Goal: Transaction & Acquisition: Purchase product/service

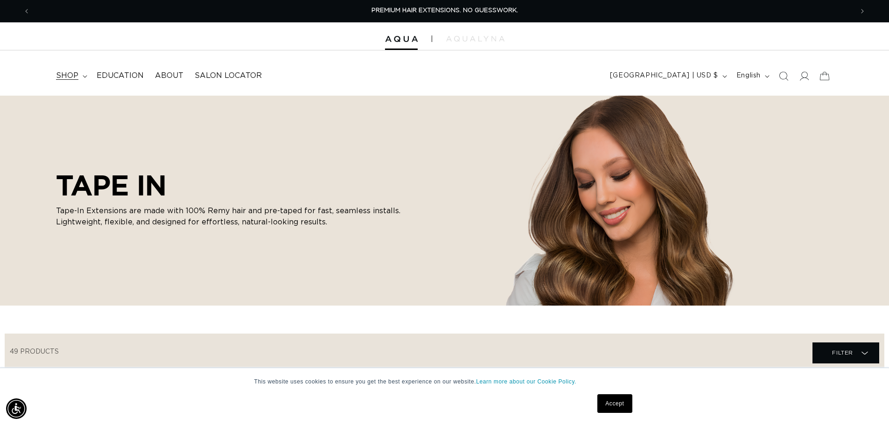
click at [91, 82] on summary "shop" at bounding box center [70, 75] width 41 height 21
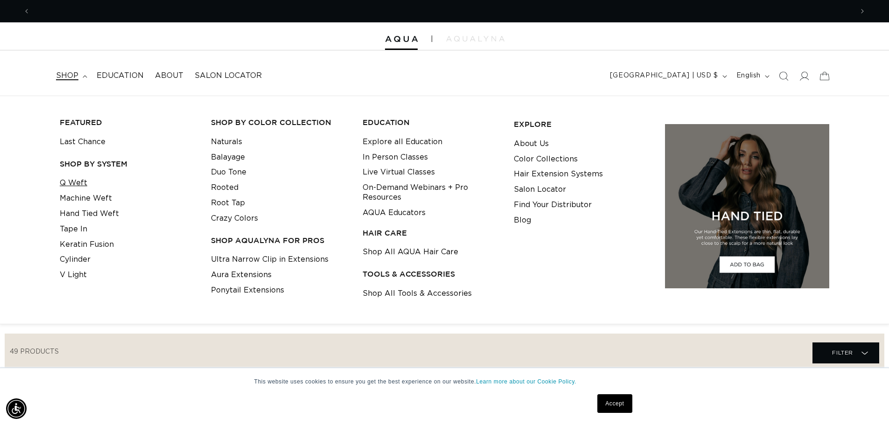
scroll to position [0, 1629]
click at [85, 237] on link "Tape In" at bounding box center [74, 229] width 28 height 15
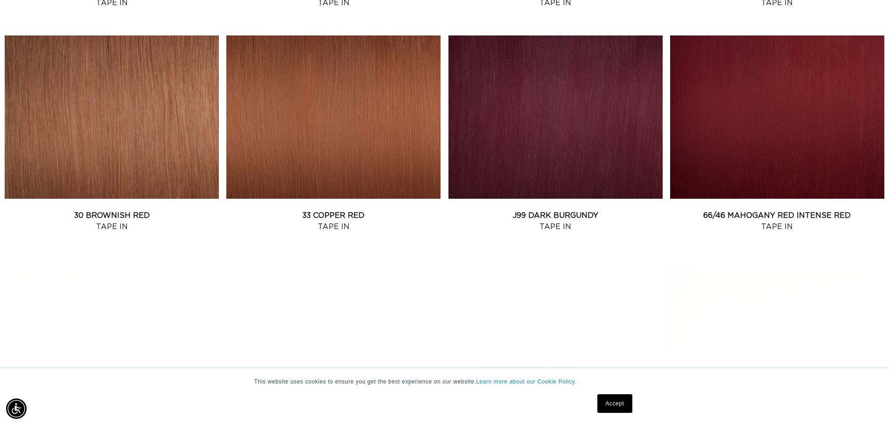
scroll to position [1027, 0]
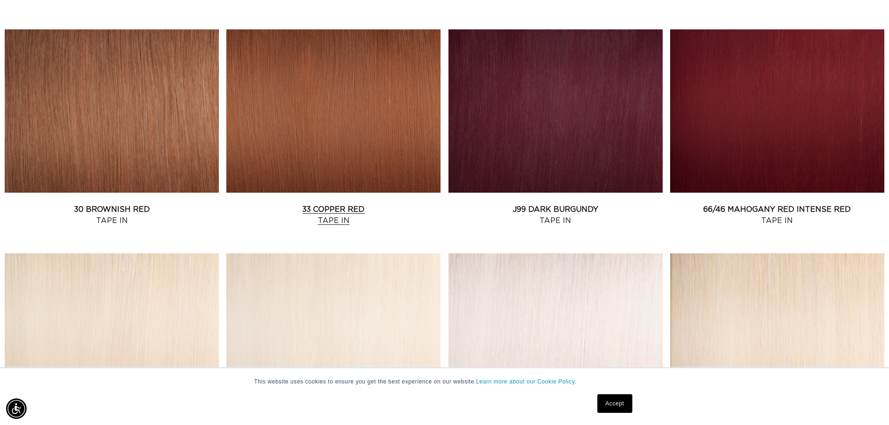
click at [357, 204] on link "33 Copper Red Tape In" at bounding box center [333, 215] width 214 height 22
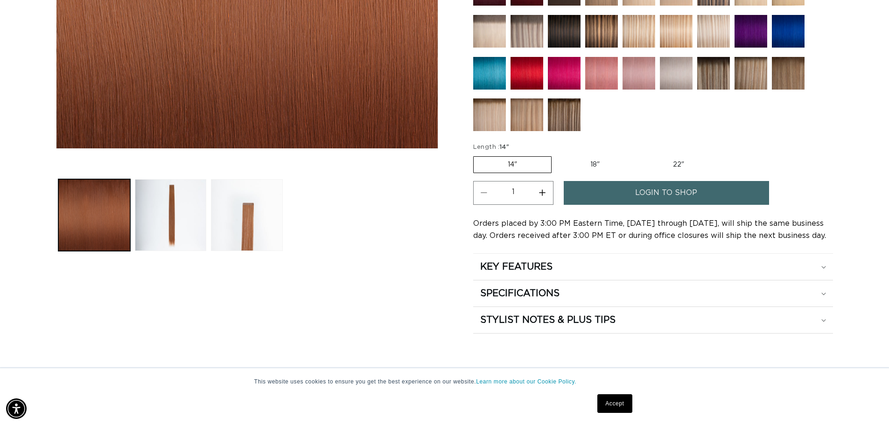
scroll to position [0, 1629]
click at [650, 205] on link "login to shop" at bounding box center [666, 193] width 205 height 24
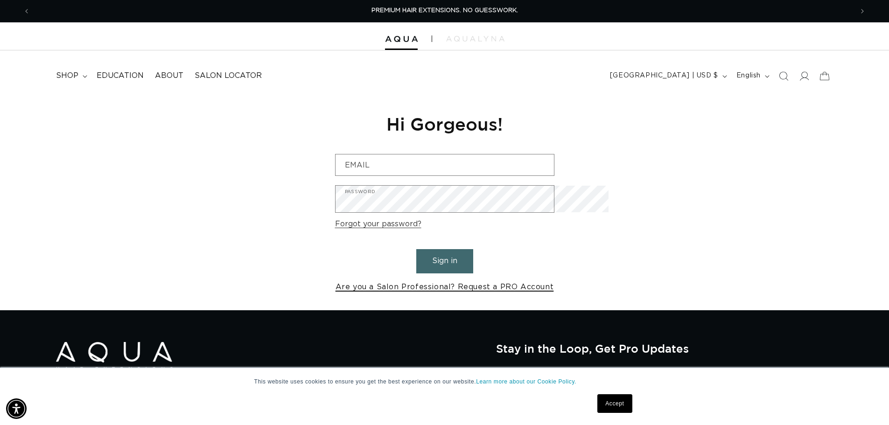
click at [551, 294] on link "Are you a Salon Professional? Request a PRO Account" at bounding box center [445, 288] width 218 height 14
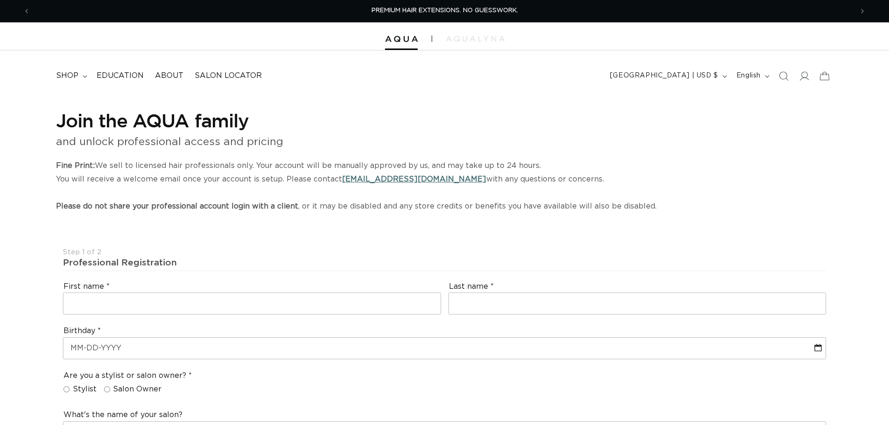
select select "US"
select select "[GEOGRAPHIC_DATA]"
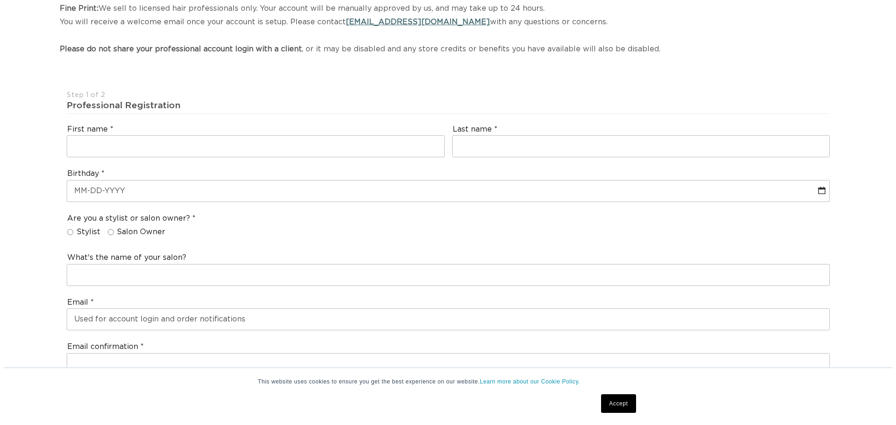
scroll to position [233, 0]
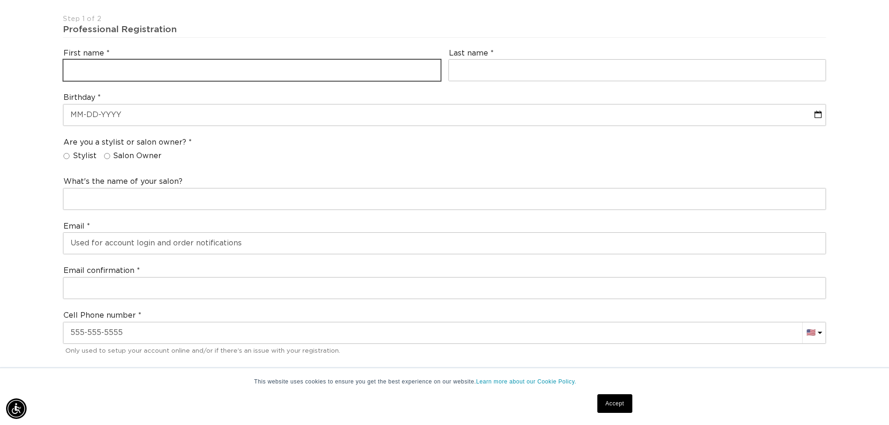
click at [149, 81] on input "text" at bounding box center [251, 70] width 377 height 21
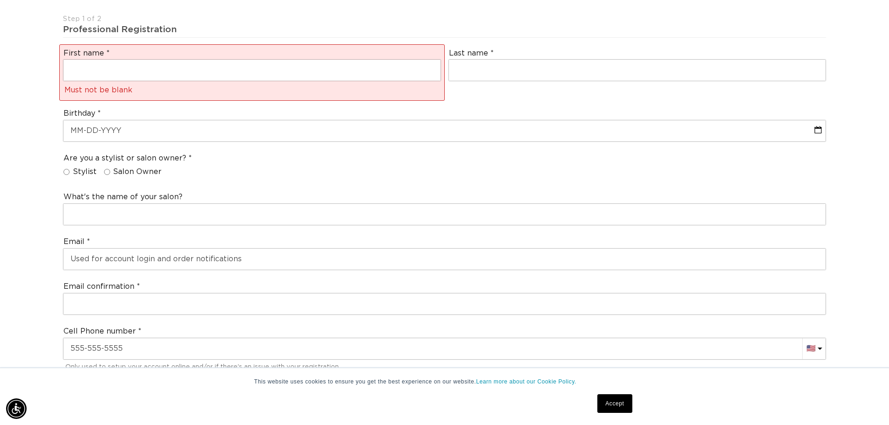
scroll to position [0, 815]
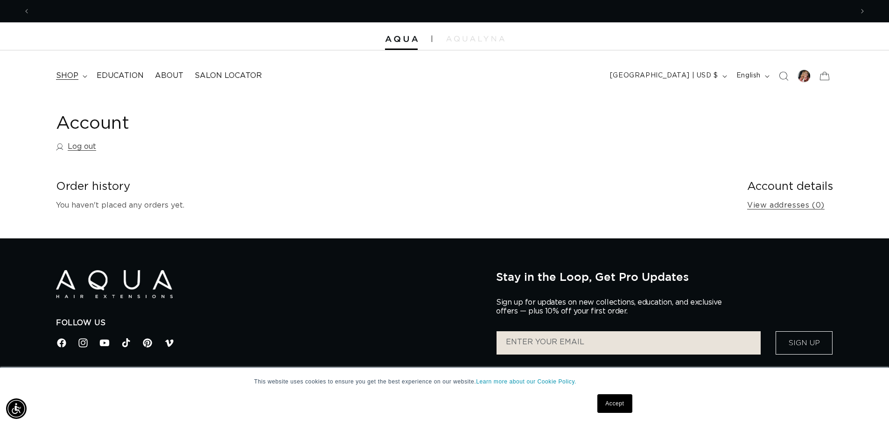
click at [78, 81] on span "shop" at bounding box center [67, 76] width 22 height 10
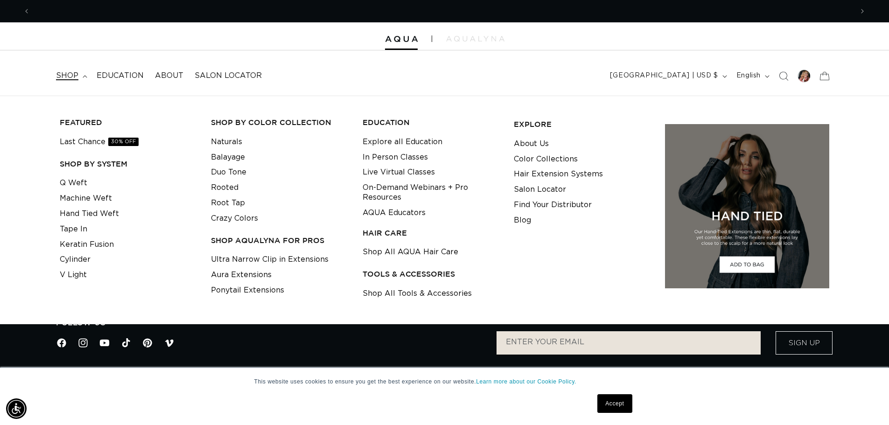
scroll to position [0, 1629]
click at [87, 237] on link "Tape In" at bounding box center [74, 229] width 28 height 15
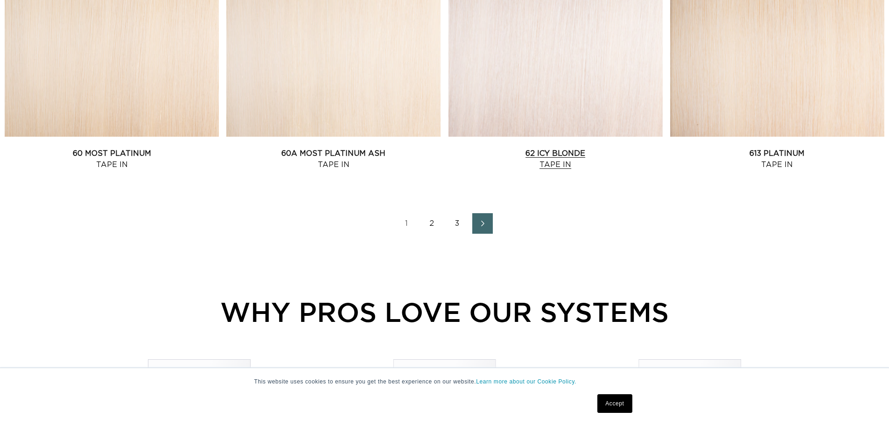
click at [542, 160] on link "62 Icy Blonde Tape In" at bounding box center [556, 159] width 214 height 22
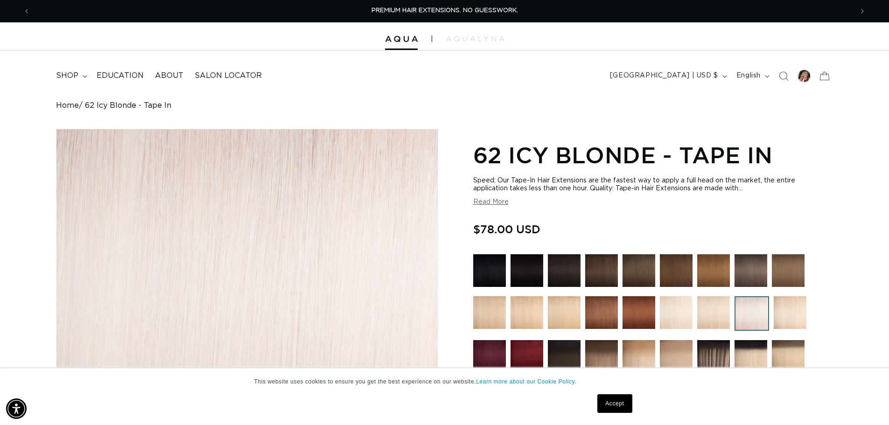
click at [588, 110] on div "Home 62 Icy Blonde - Tape In" at bounding box center [444, 105] width 777 height 9
click at [798, 83] on div at bounding box center [804, 76] width 13 height 13
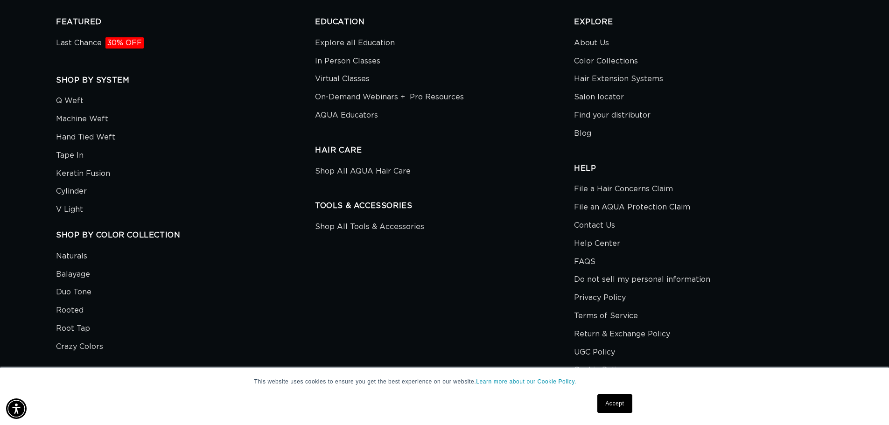
scroll to position [0, 815]
click at [91, 52] on link "Last Chance 30% OFF" at bounding box center [100, 44] width 88 height 16
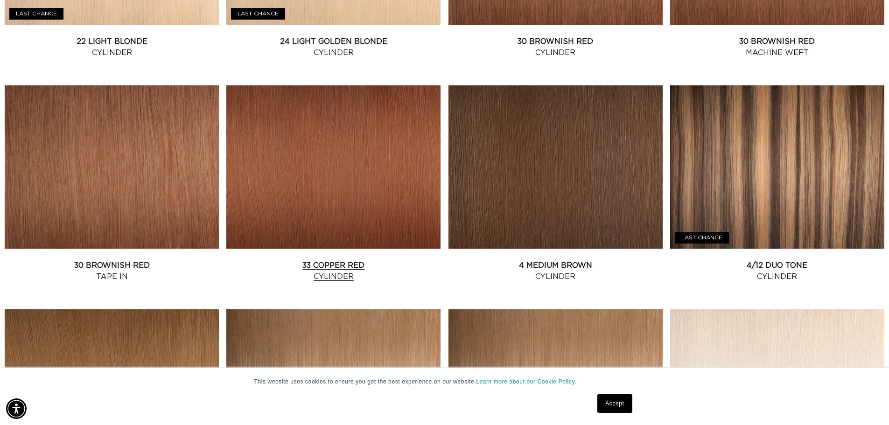
click at [330, 282] on link "33 Copper Red Cylinder" at bounding box center [333, 271] width 214 height 22
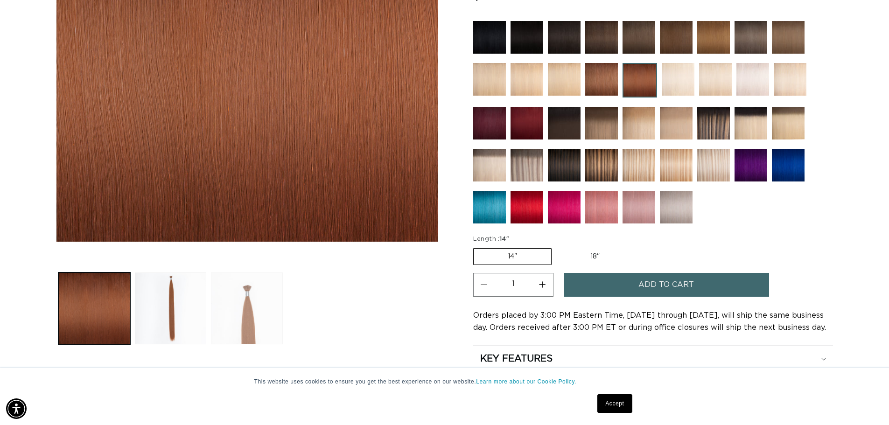
click at [253, 306] on button "Load image 3 in gallery view" at bounding box center [247, 309] width 72 height 72
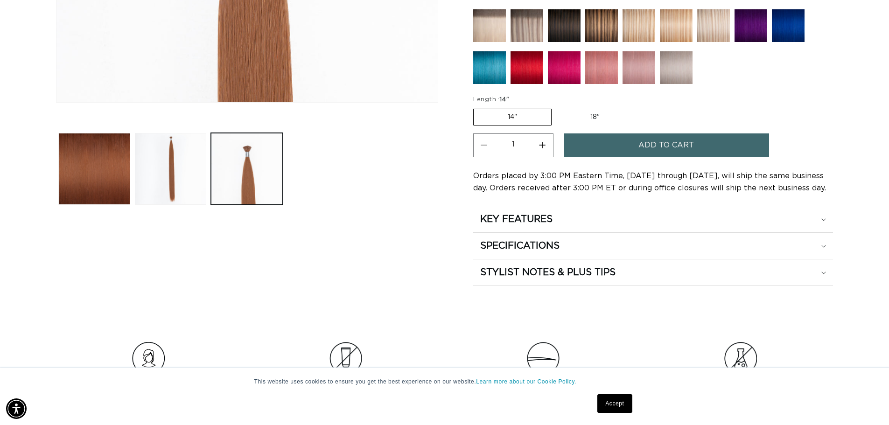
click at [634, 125] on label "18" Variant sold out or unavailable" at bounding box center [594, 117] width 77 height 16
click at [557, 107] on input "18" Variant sold out or unavailable" at bounding box center [556, 107] width 0 height 0
radio input "true"
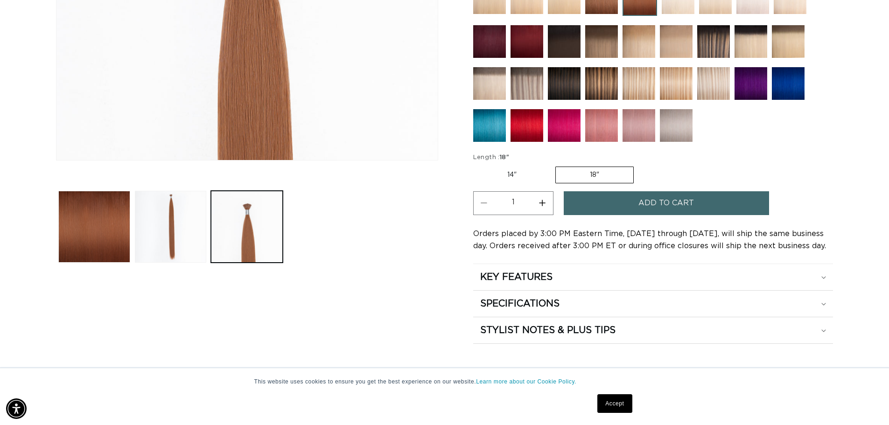
scroll to position [327, 0]
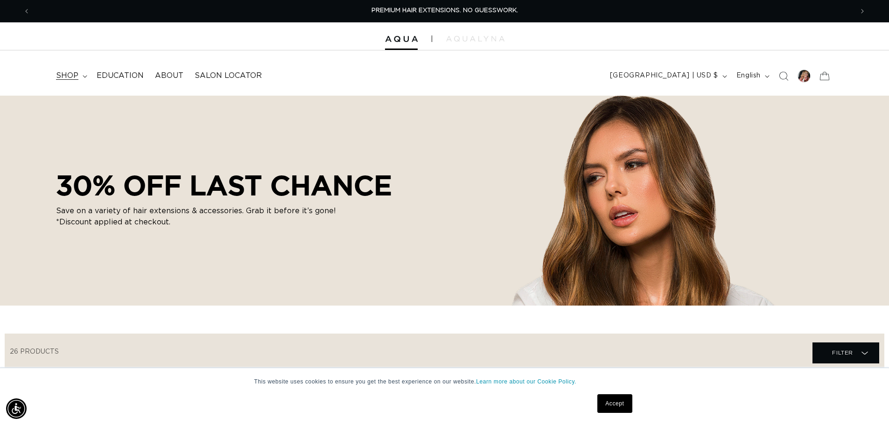
scroll to position [0, 815]
click at [91, 86] on summary "shop" at bounding box center [70, 75] width 41 height 21
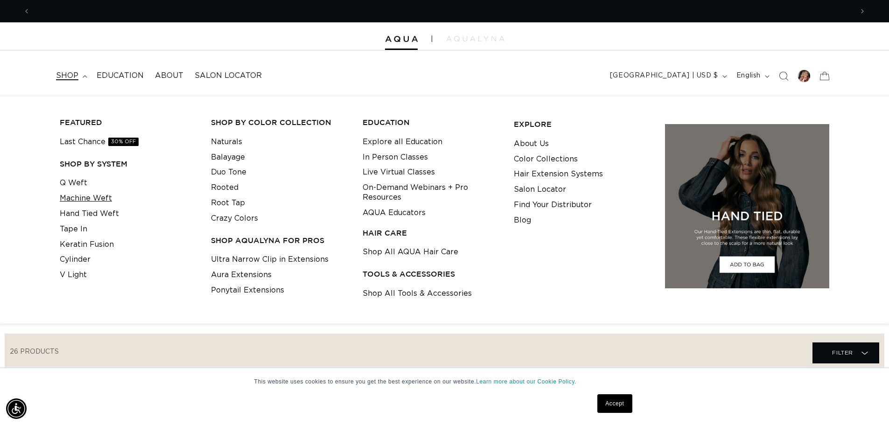
scroll to position [0, 0]
click at [99, 222] on link "Hand Tied Weft" at bounding box center [89, 213] width 59 height 15
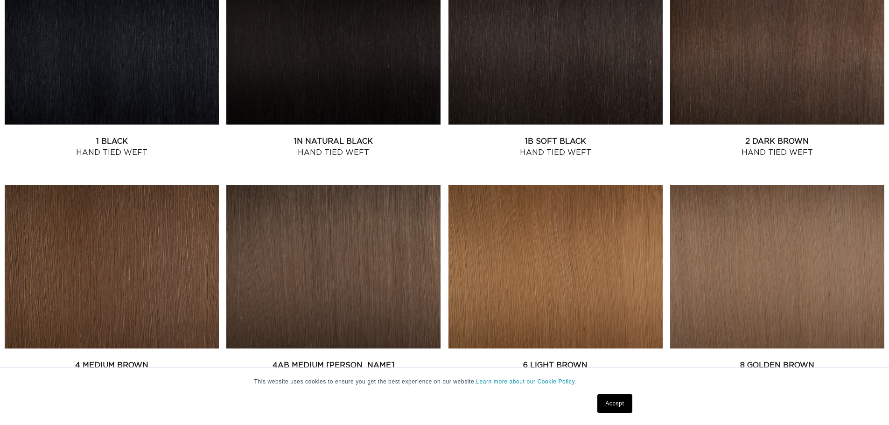
scroll to position [887, 0]
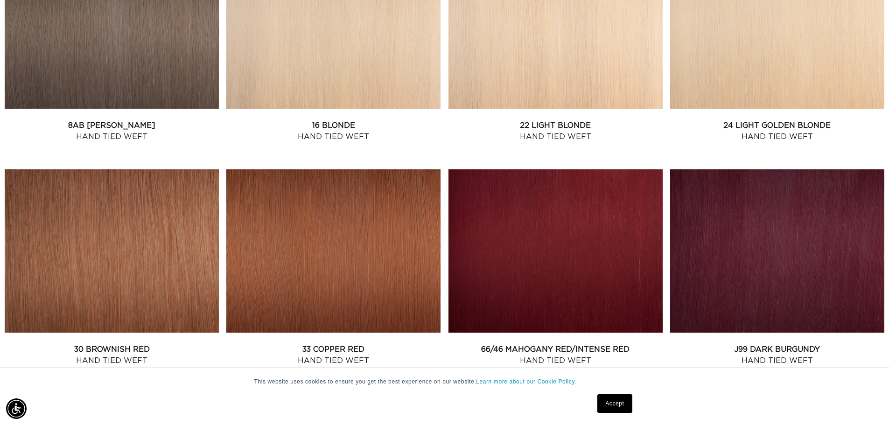
click at [256, 344] on link "33 Copper Red Hand Tied Weft" at bounding box center [333, 355] width 214 height 22
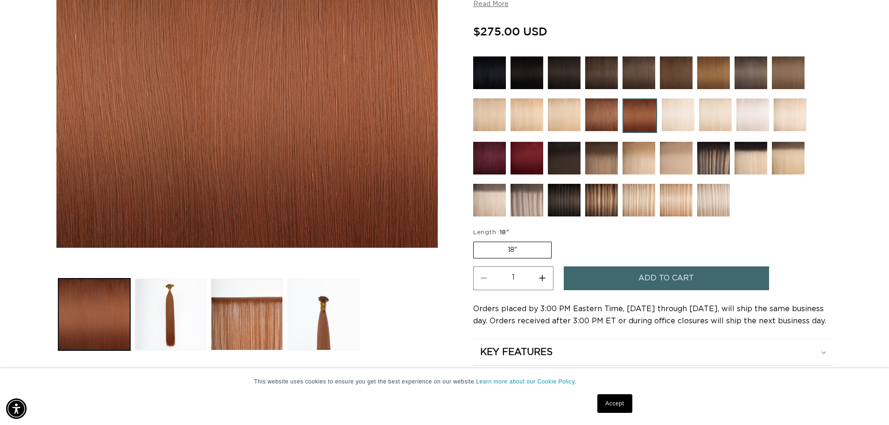
scroll to position [280, 0]
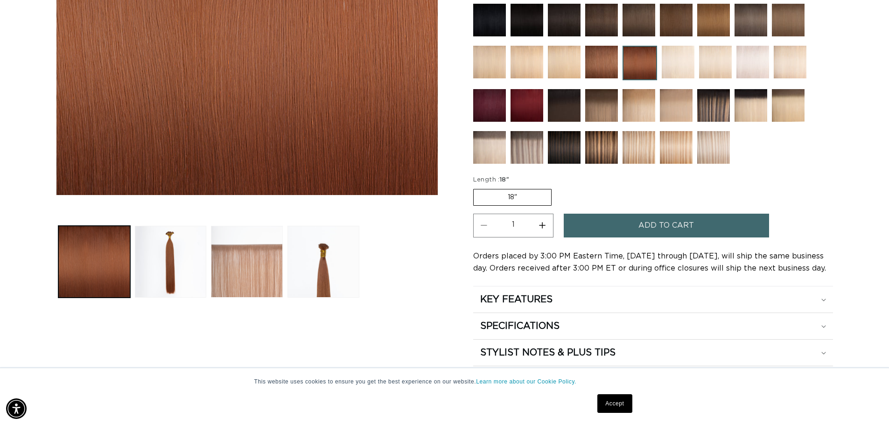
click at [276, 291] on button "Load image 3 in gallery view" at bounding box center [247, 262] width 72 height 72
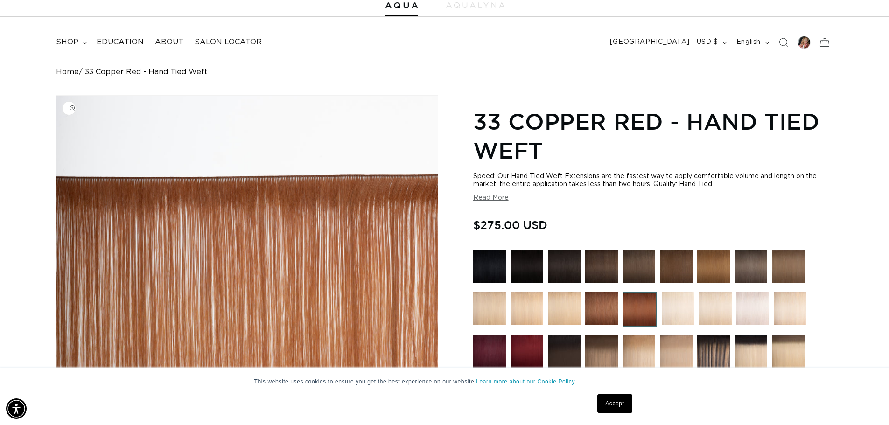
scroll to position [0, 1629]
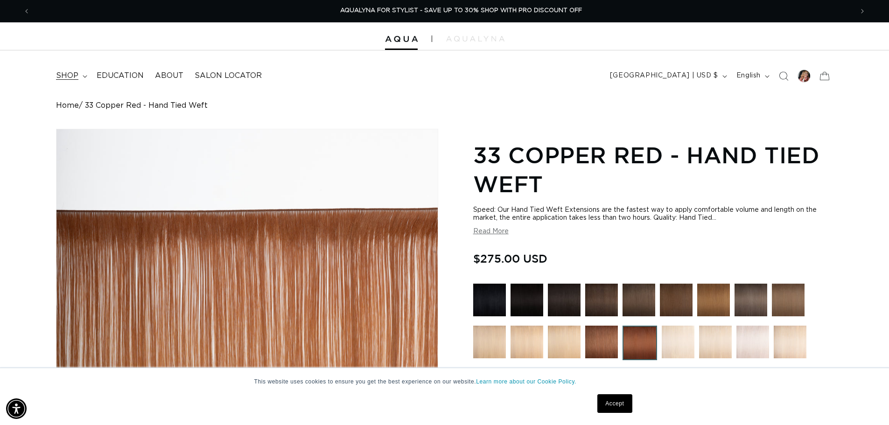
click at [87, 78] on icon at bounding box center [85, 76] width 5 height 3
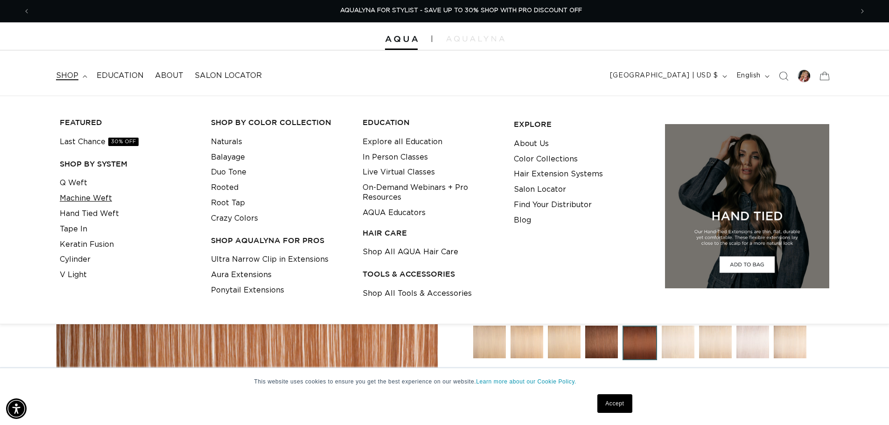
click at [112, 206] on link "Machine Weft" at bounding box center [86, 198] width 52 height 15
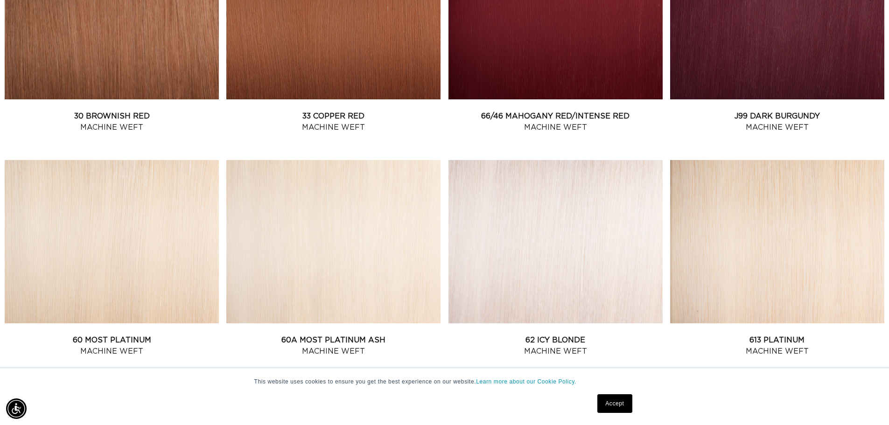
scroll to position [0, 815]
click at [116, 111] on link "30 Brownish Red Machine Weft" at bounding box center [112, 122] width 214 height 22
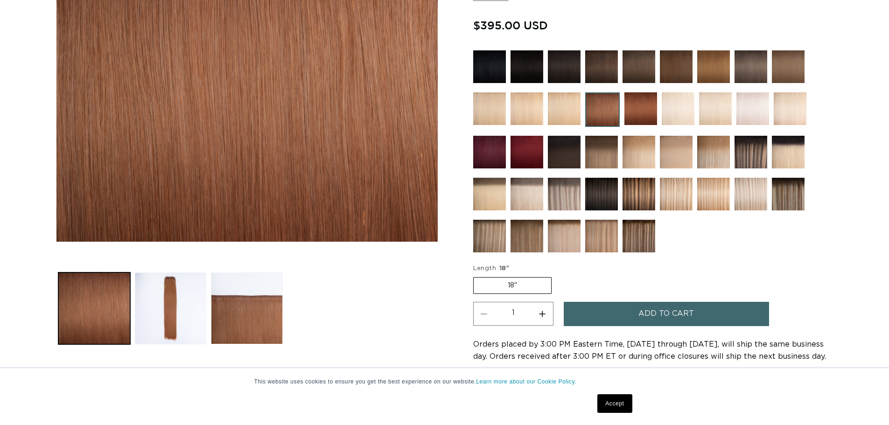
scroll to position [327, 0]
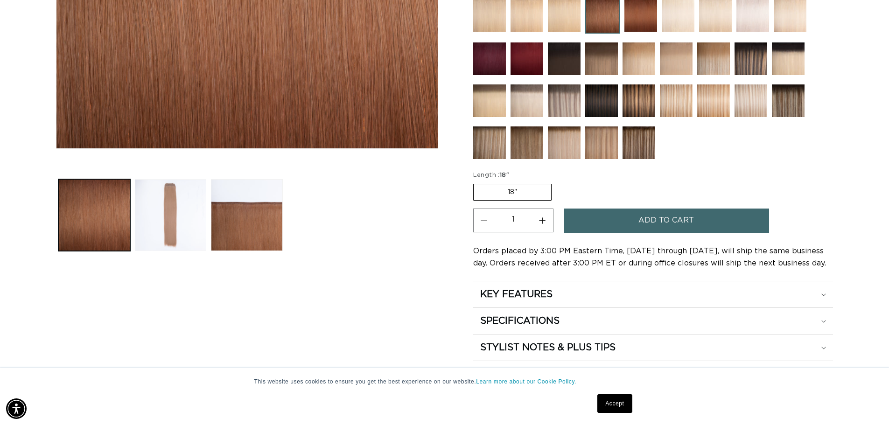
click at [207, 227] on button "Load image 2 in gallery view" at bounding box center [171, 215] width 72 height 72
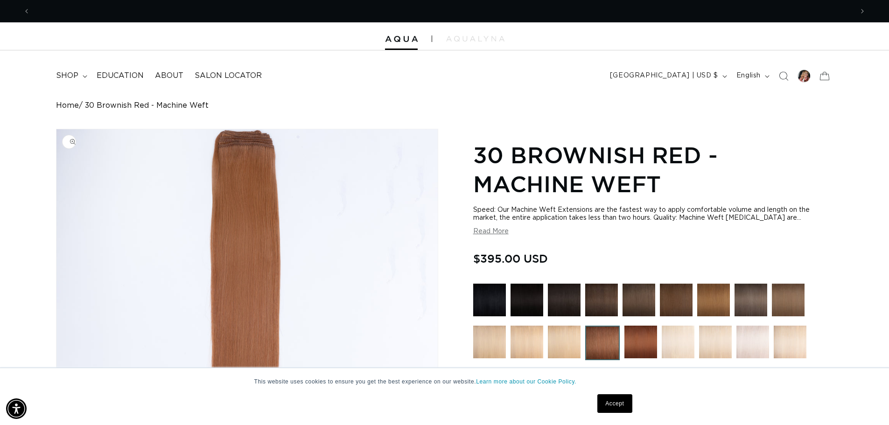
scroll to position [0, 1629]
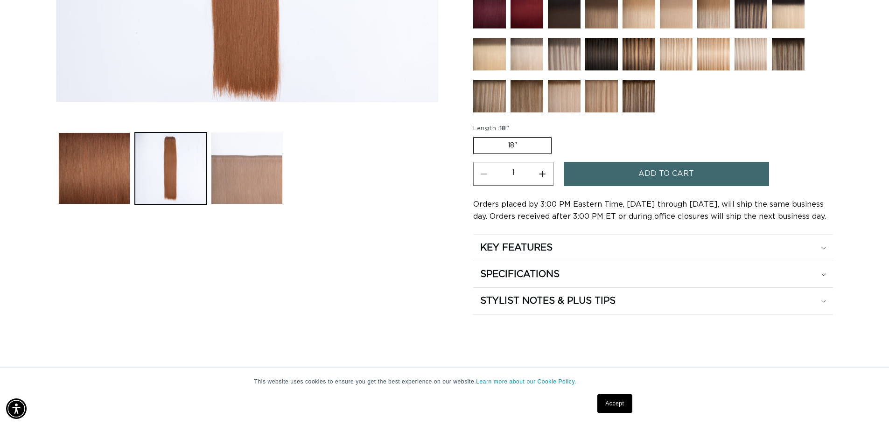
click at [237, 181] on button "Load image 3 in gallery view" at bounding box center [247, 169] width 72 height 72
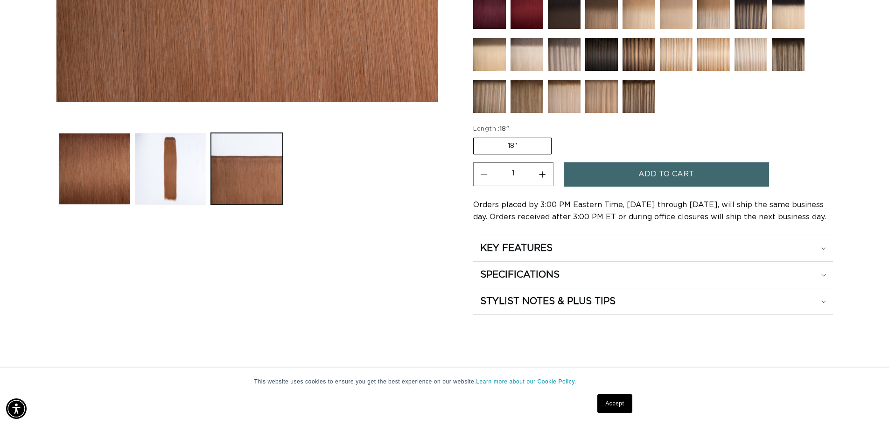
scroll to position [0, 0]
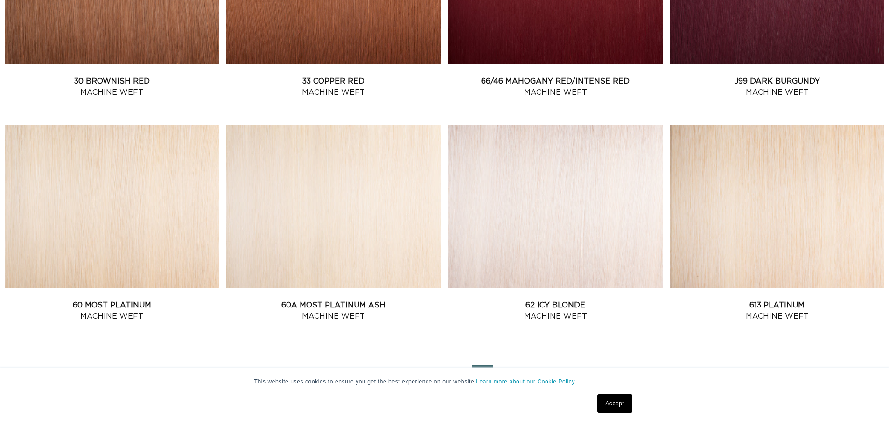
scroll to position [1115, 0]
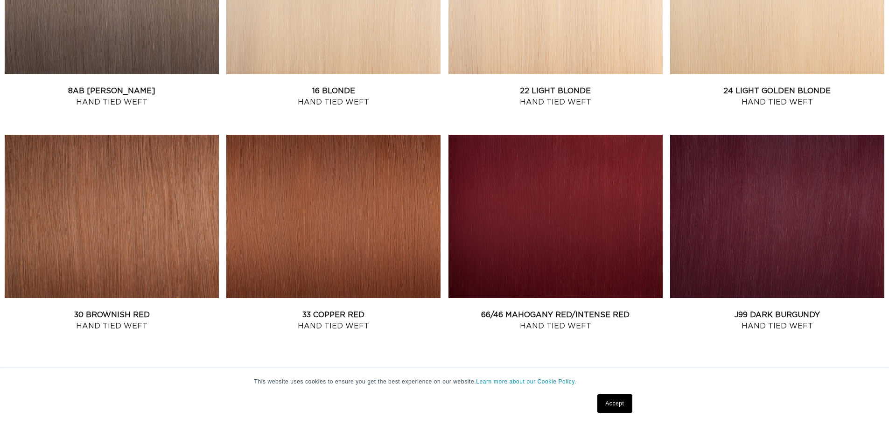
scroll to position [887, 0]
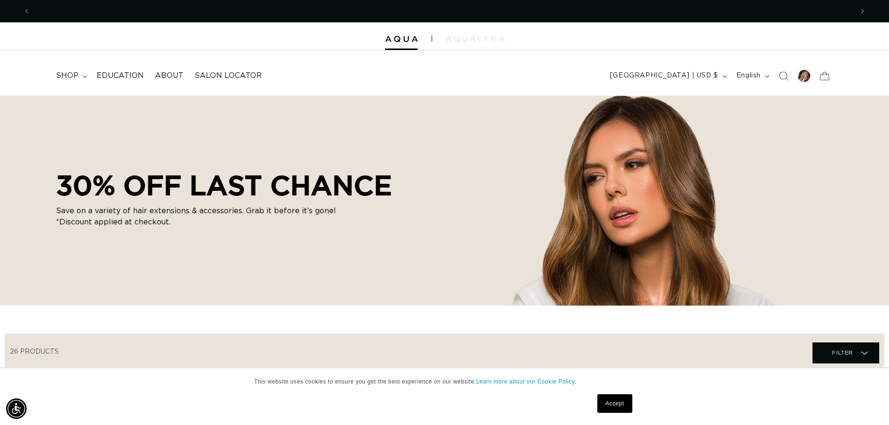
scroll to position [0, 1629]
click at [141, 81] on span "Education" at bounding box center [120, 76] width 47 height 10
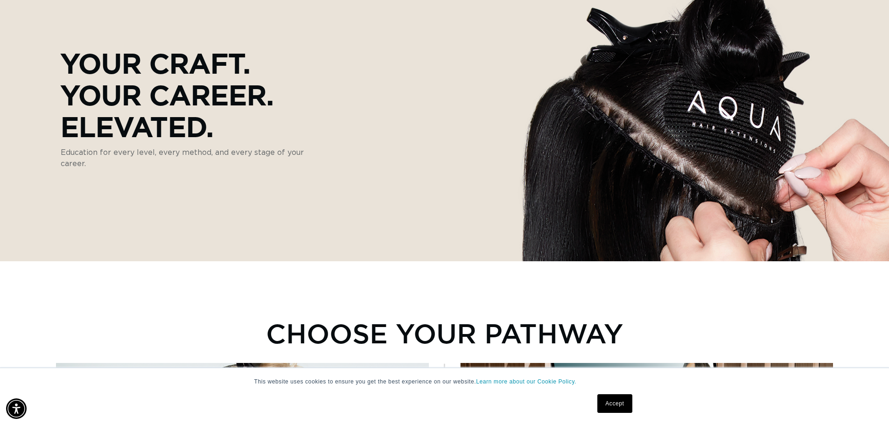
scroll to position [0, 1629]
